Goal: Transaction & Acquisition: Purchase product/service

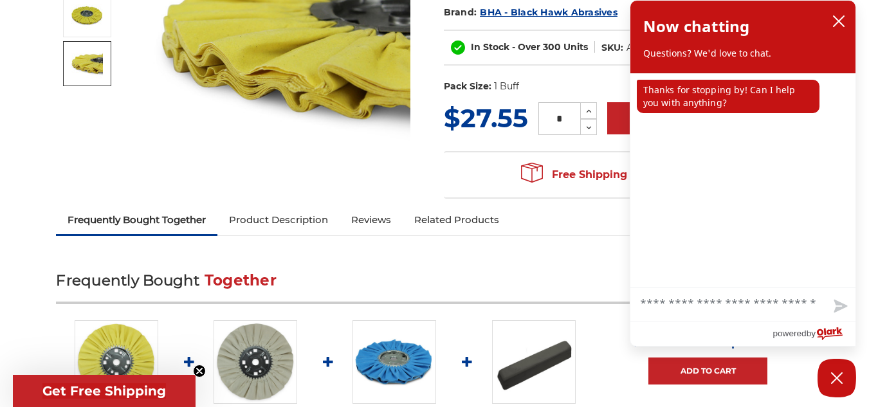
scroll to position [386, 0]
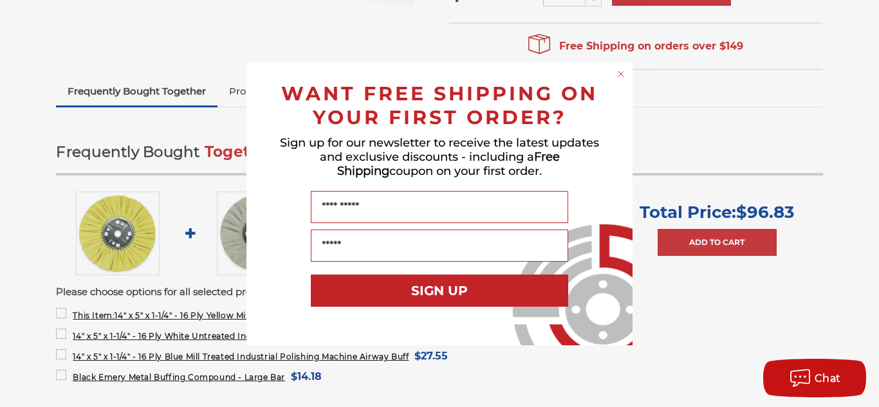
click at [619, 71] on icon "Close dialog" at bounding box center [620, 73] width 5 height 5
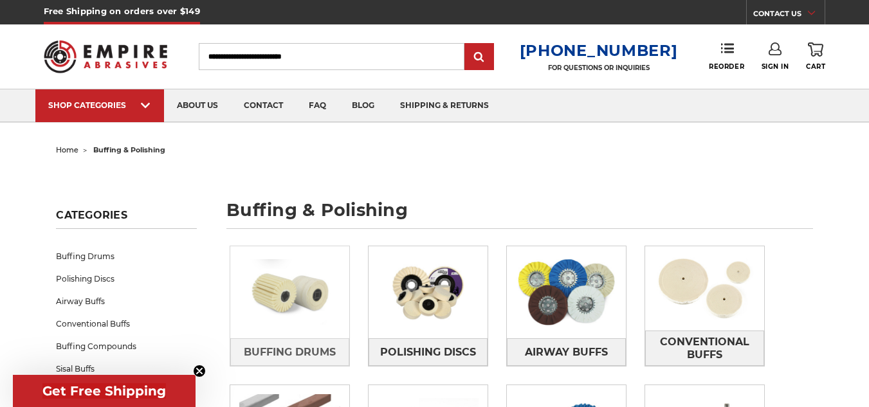
click at [286, 297] on img at bounding box center [289, 292] width 119 height 84
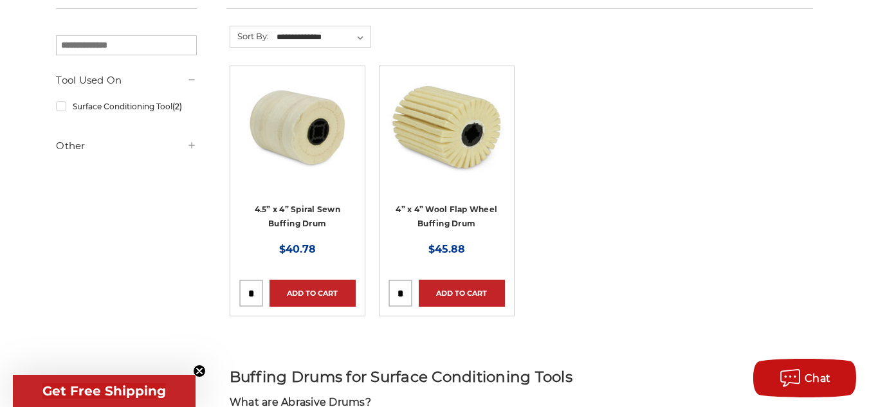
scroll to position [257, 0]
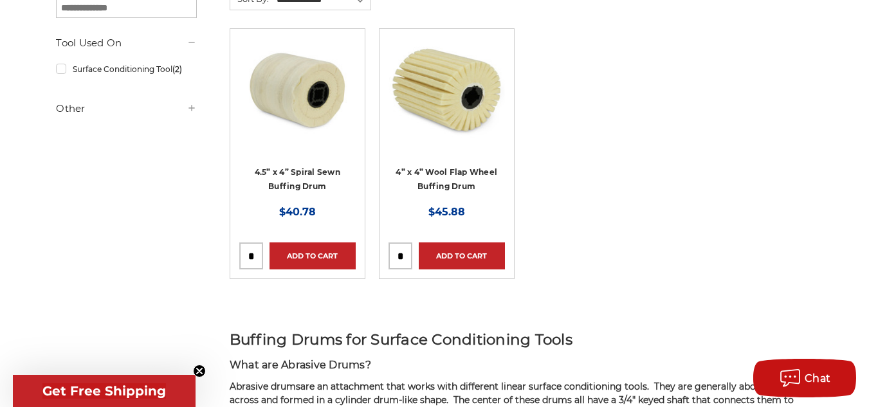
click at [447, 172] on div at bounding box center [446, 114] width 116 height 153
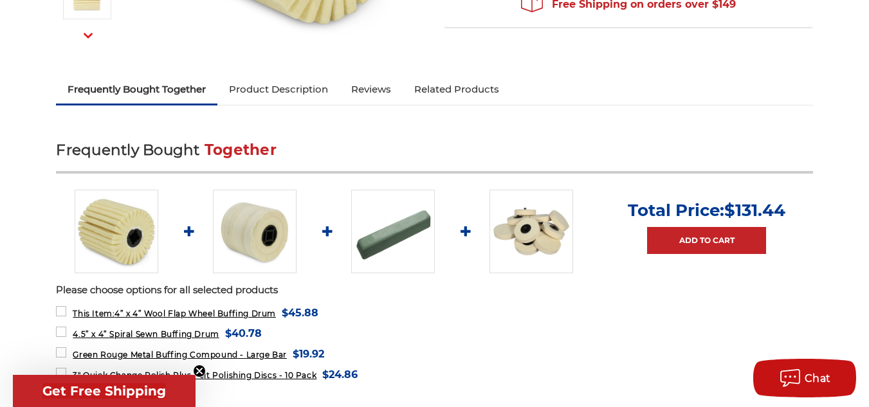
scroll to position [386, 0]
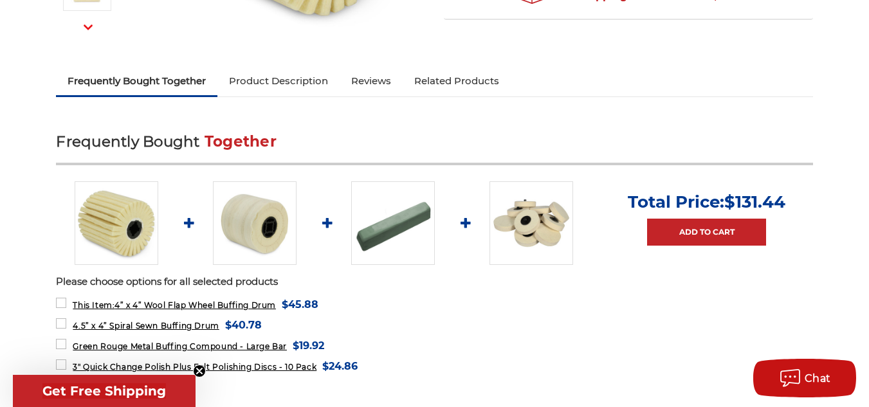
click at [273, 77] on link "Product Description" at bounding box center [278, 81] width 122 height 28
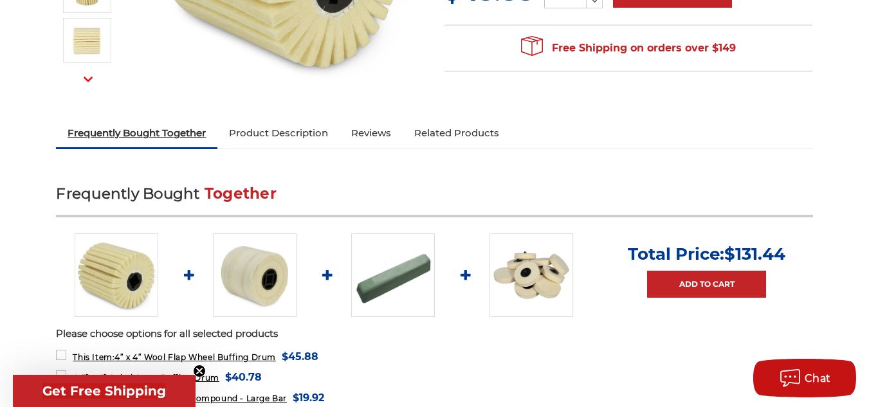
scroll to position [332, 0]
